Goal: Task Accomplishment & Management: Use online tool/utility

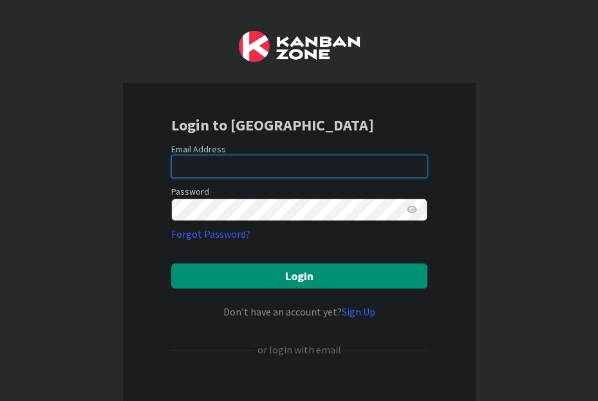
click at [230, 159] on input "email" at bounding box center [299, 166] width 256 height 23
type input "[EMAIL_ADDRESS][DOMAIN_NAME]"
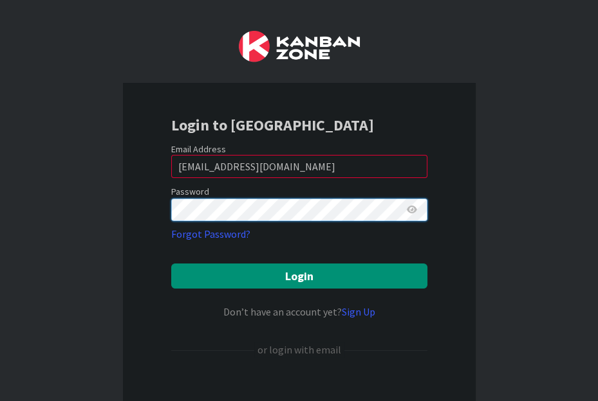
click at [171, 264] on button "Login" at bounding box center [299, 276] width 256 height 25
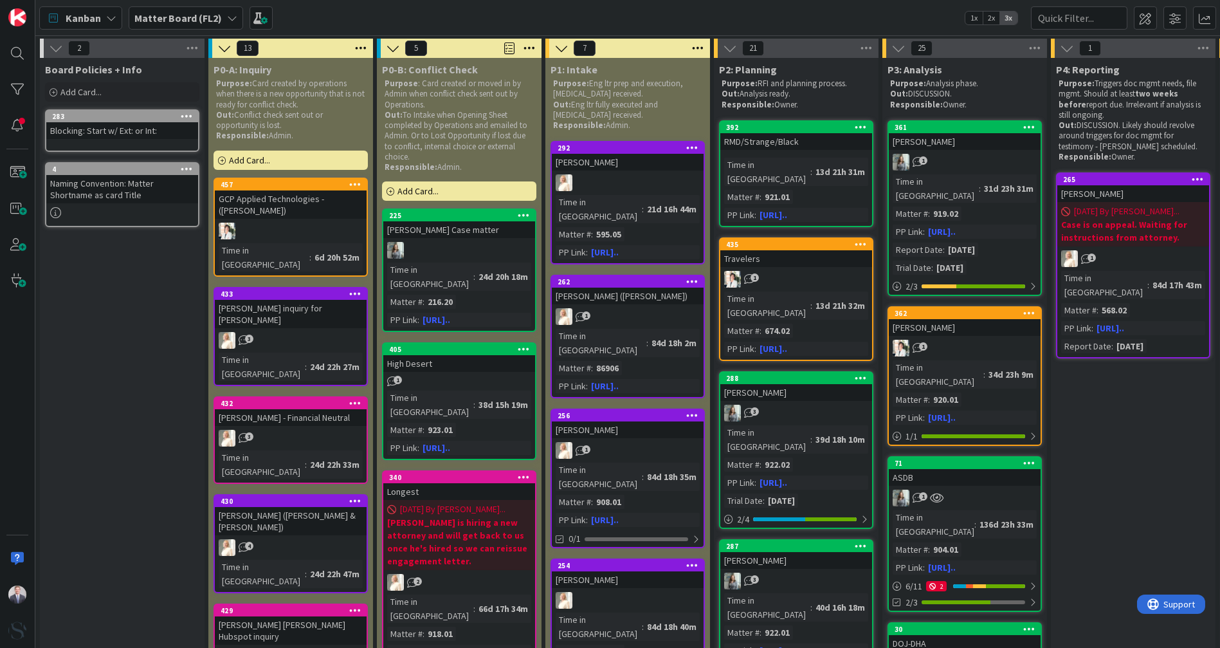
click at [158, 20] on b "Matter Board (FL2)" at bounding box center [177, 18] width 87 height 13
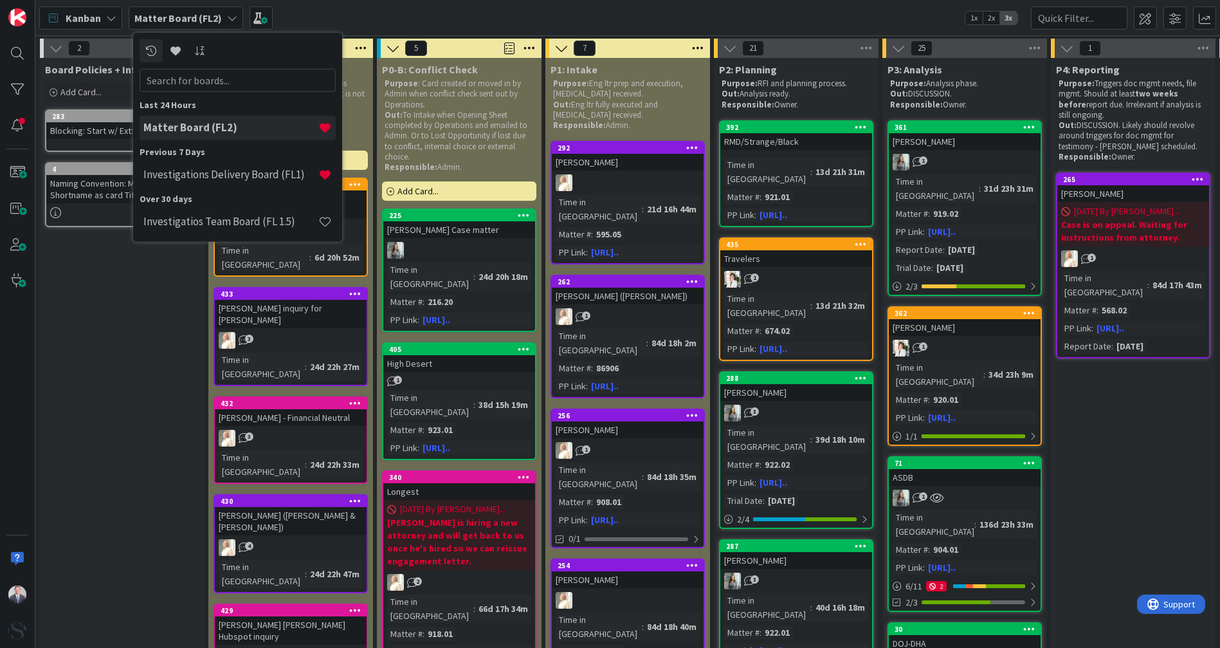
click at [193, 178] on h4 "Investigations Delivery Board (FL1)" at bounding box center [230, 174] width 175 height 13
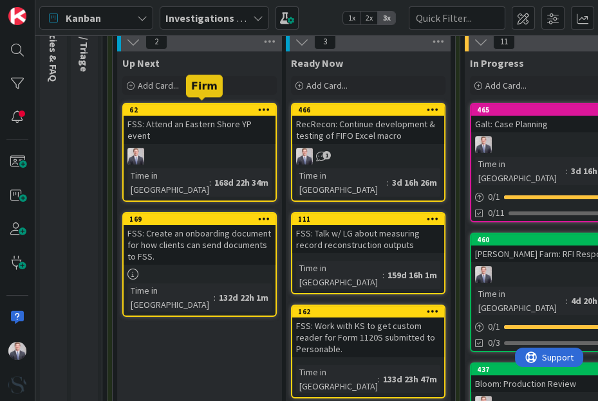
scroll to position [143, 0]
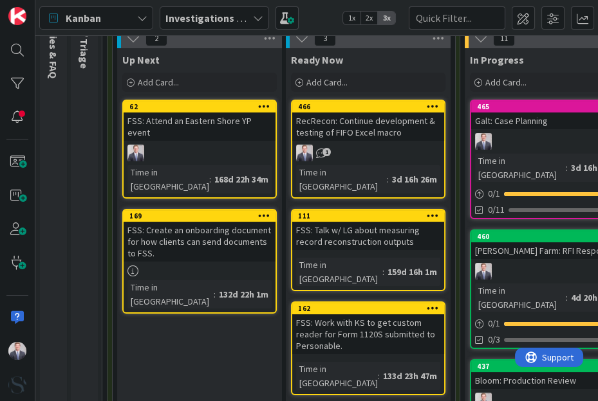
click at [526, 138] on div at bounding box center [547, 141] width 152 height 17
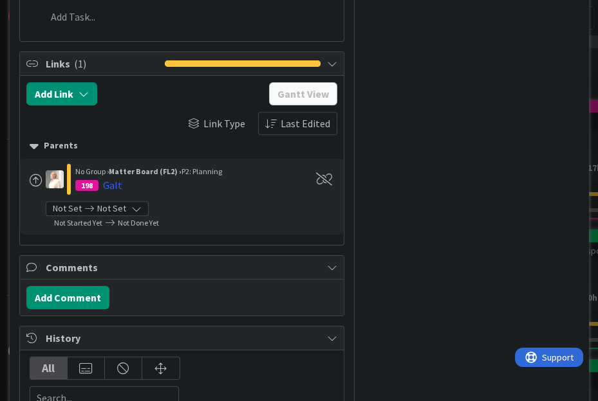
click at [105, 178] on div "Galt" at bounding box center [112, 185] width 19 height 15
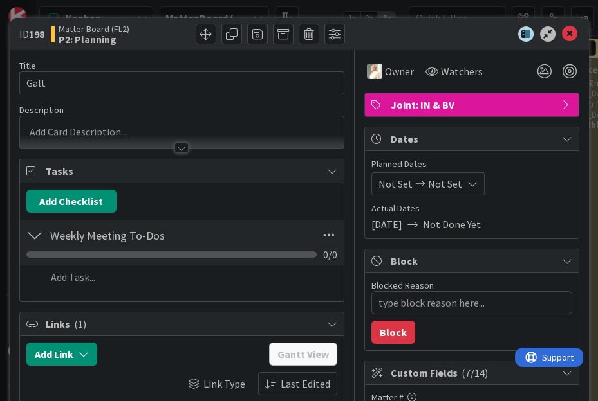
type textarea "x"
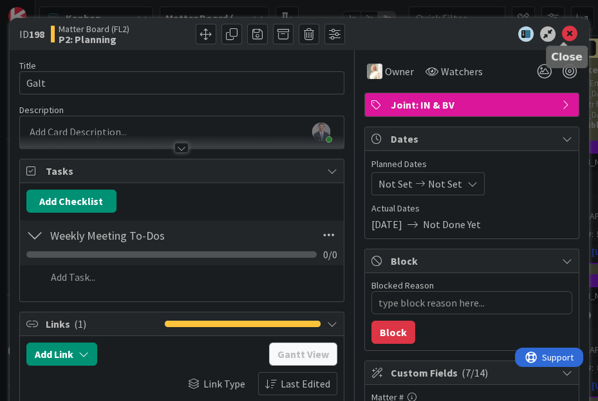
click at [565, 26] on icon at bounding box center [569, 33] width 15 height 15
